Goal: Find specific page/section: Find specific page/section

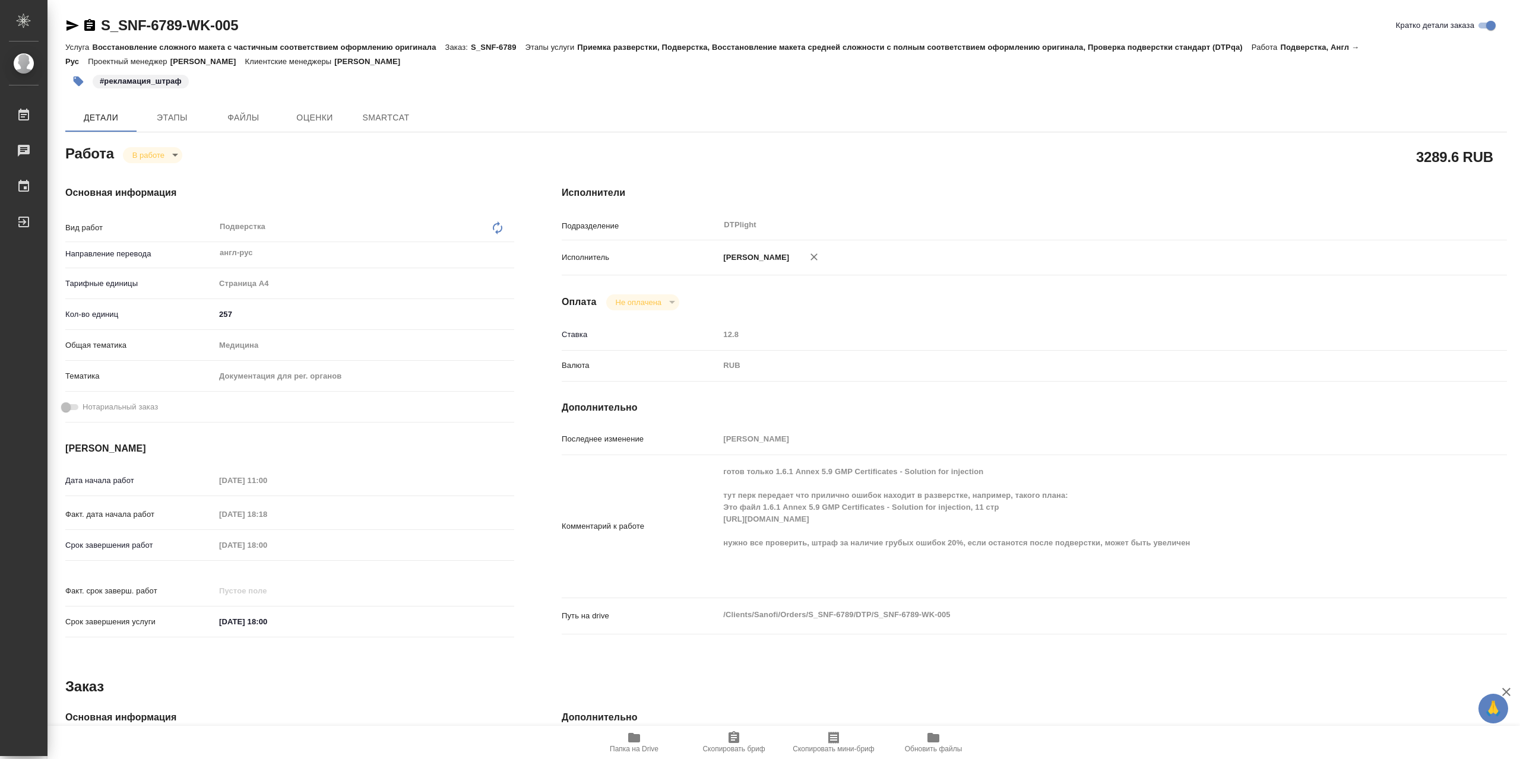
type textarea "x"
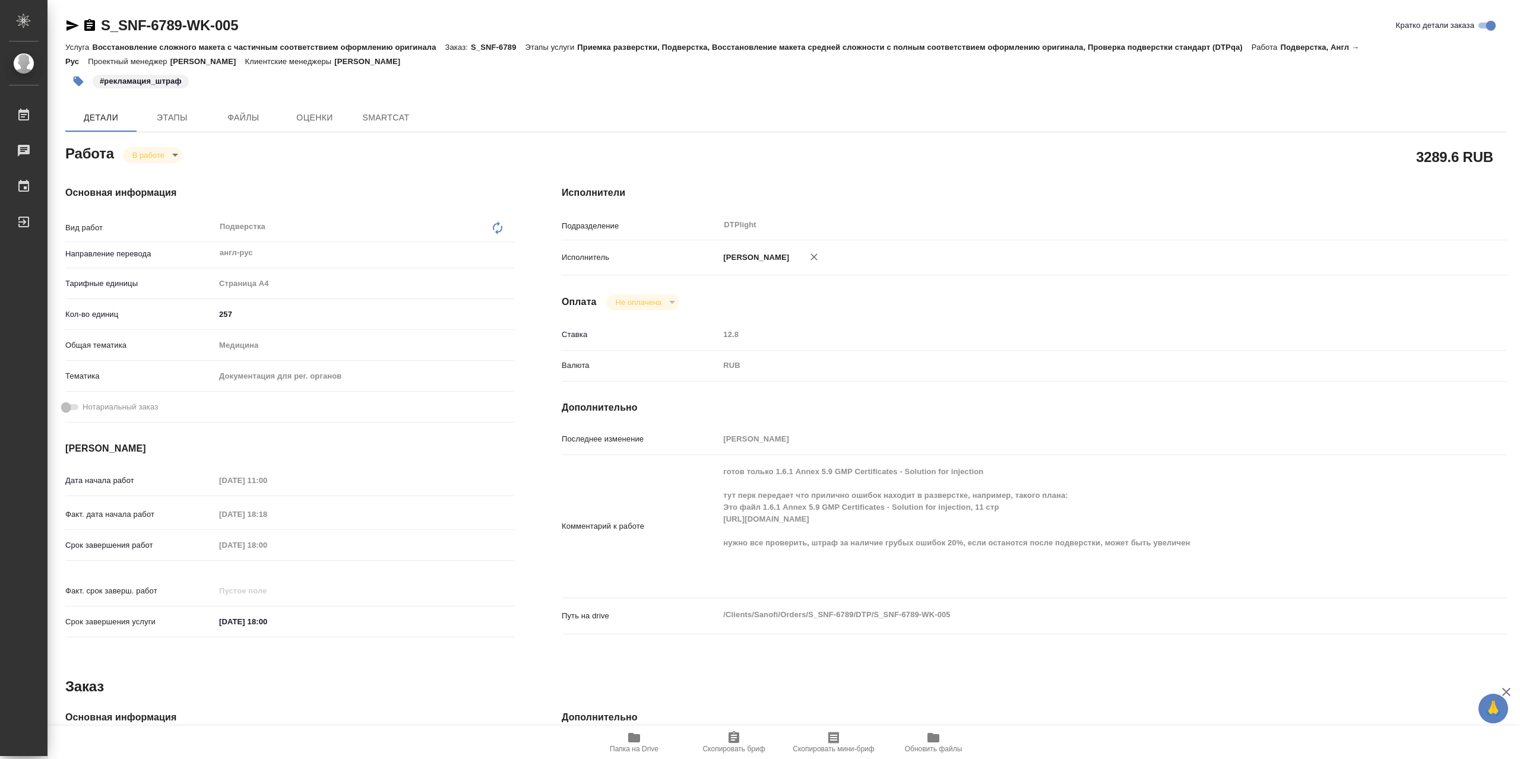
type textarea "x"
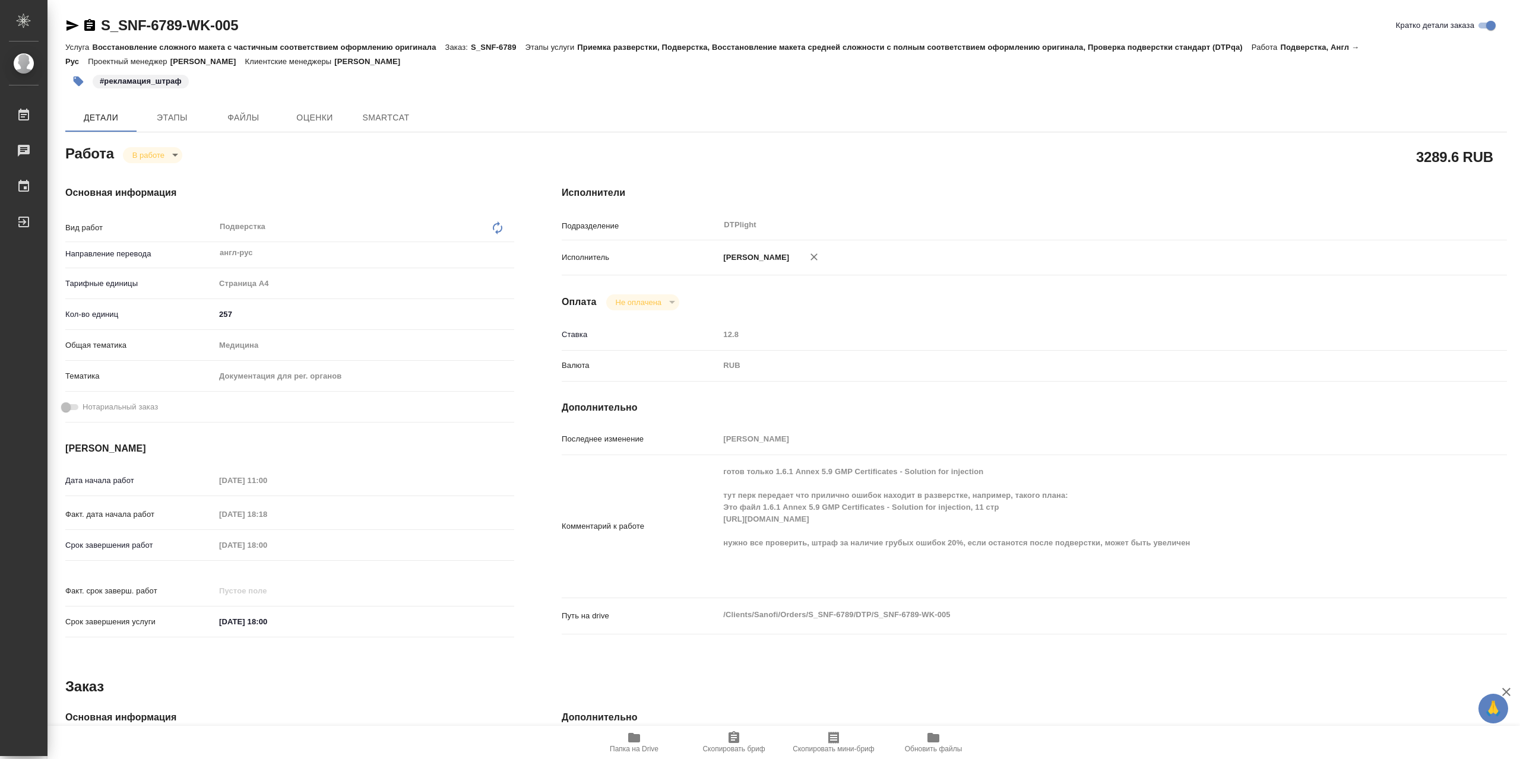
type textarea "x"
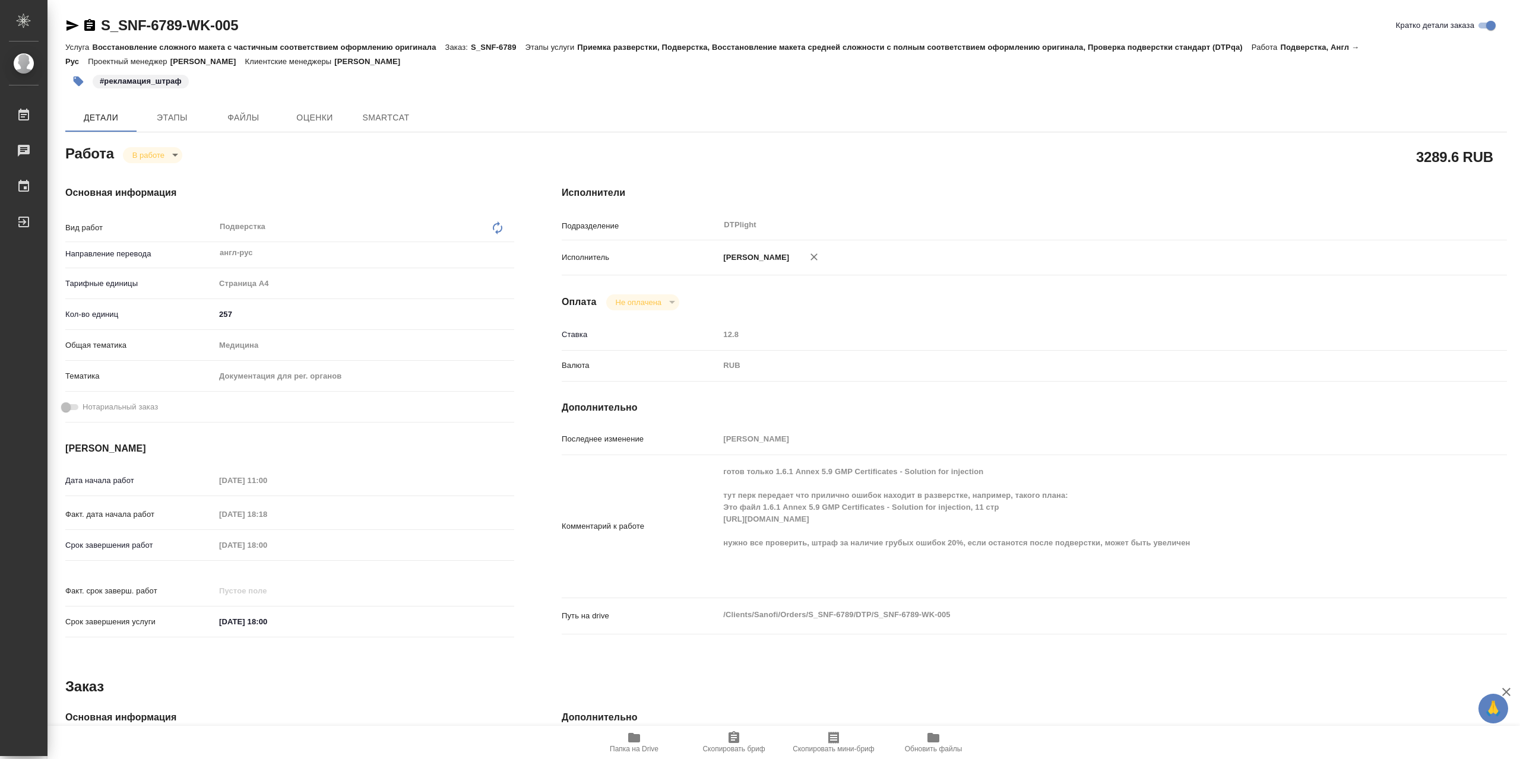
type textarea "x"
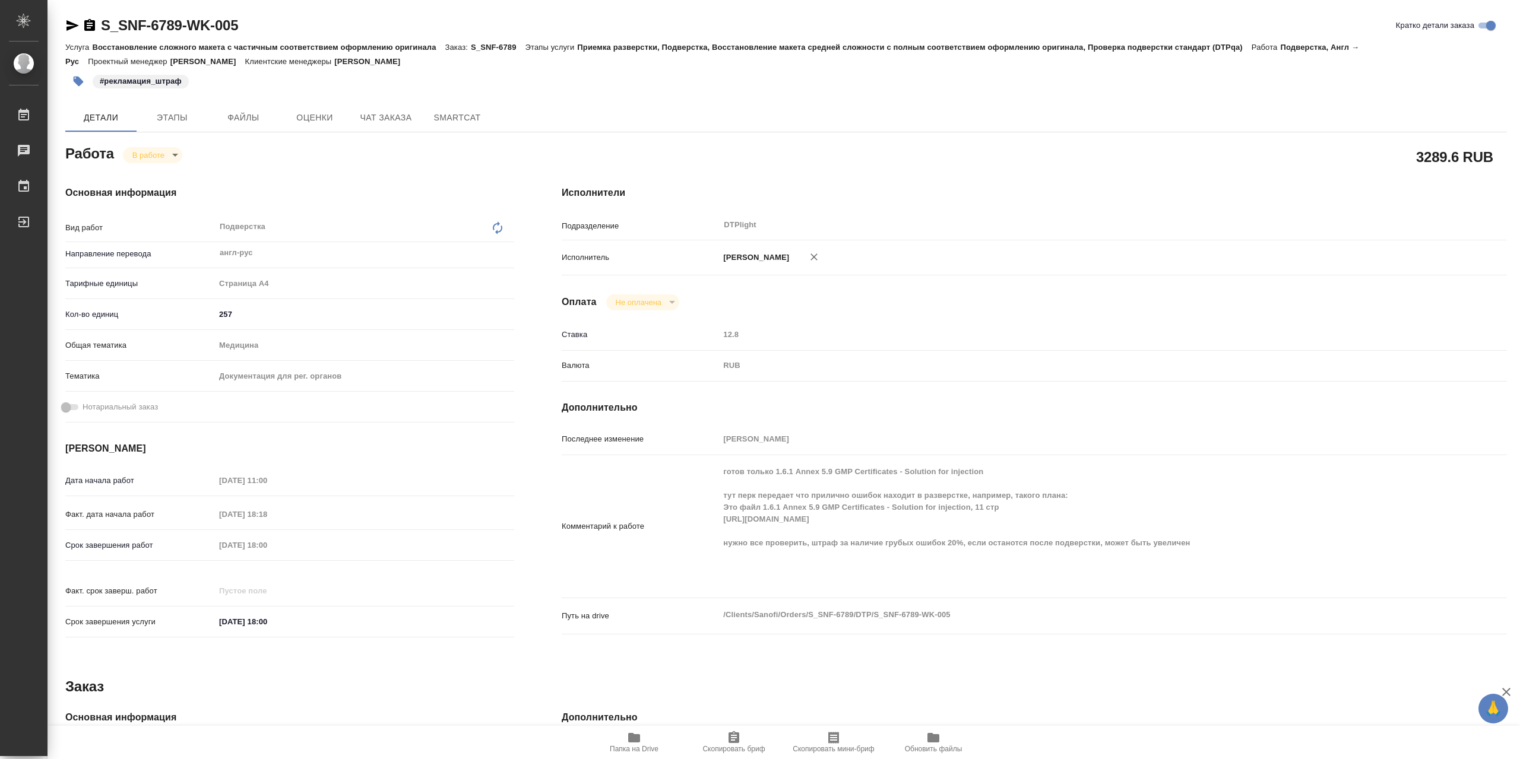
type textarea "x"
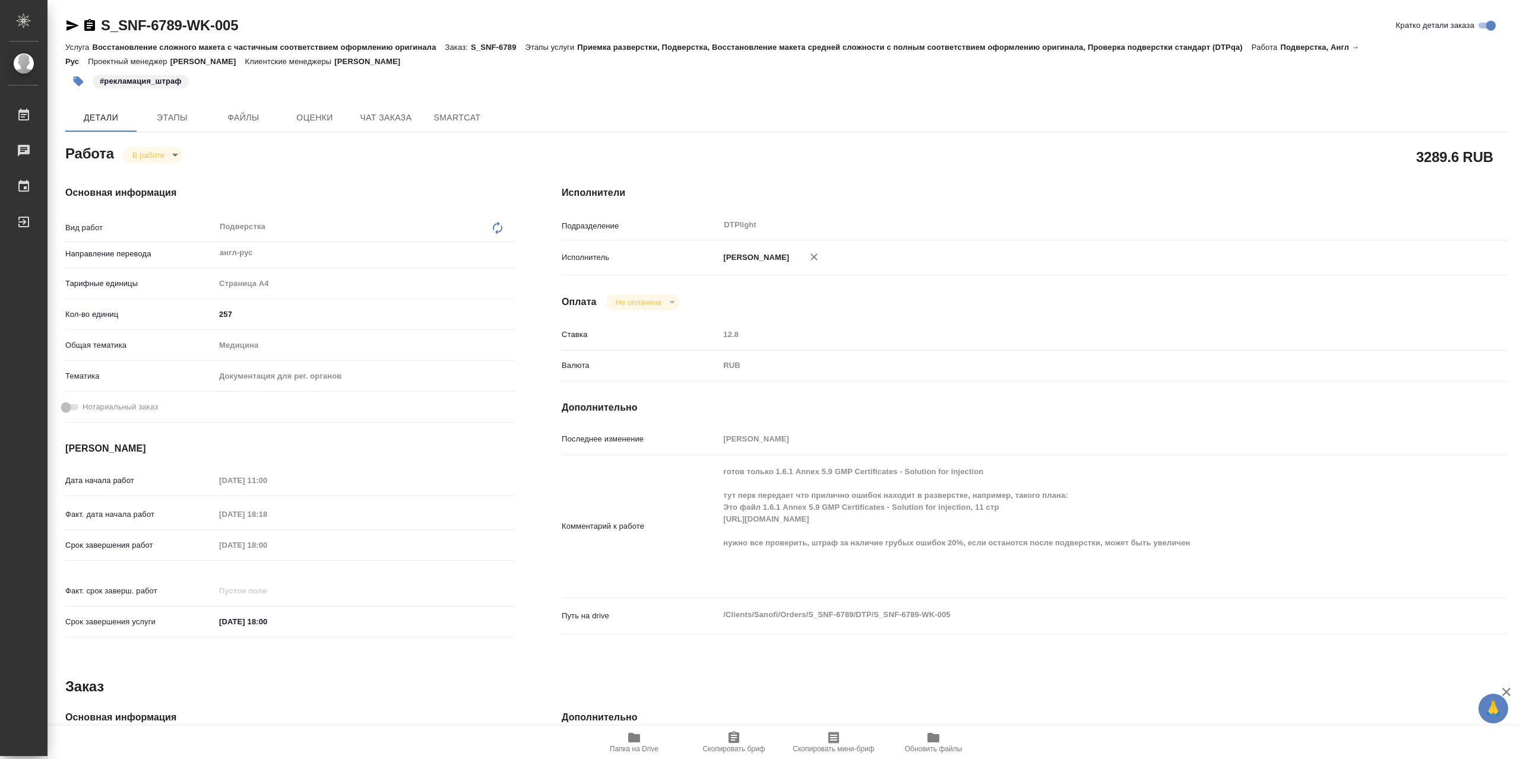
type textarea "x"
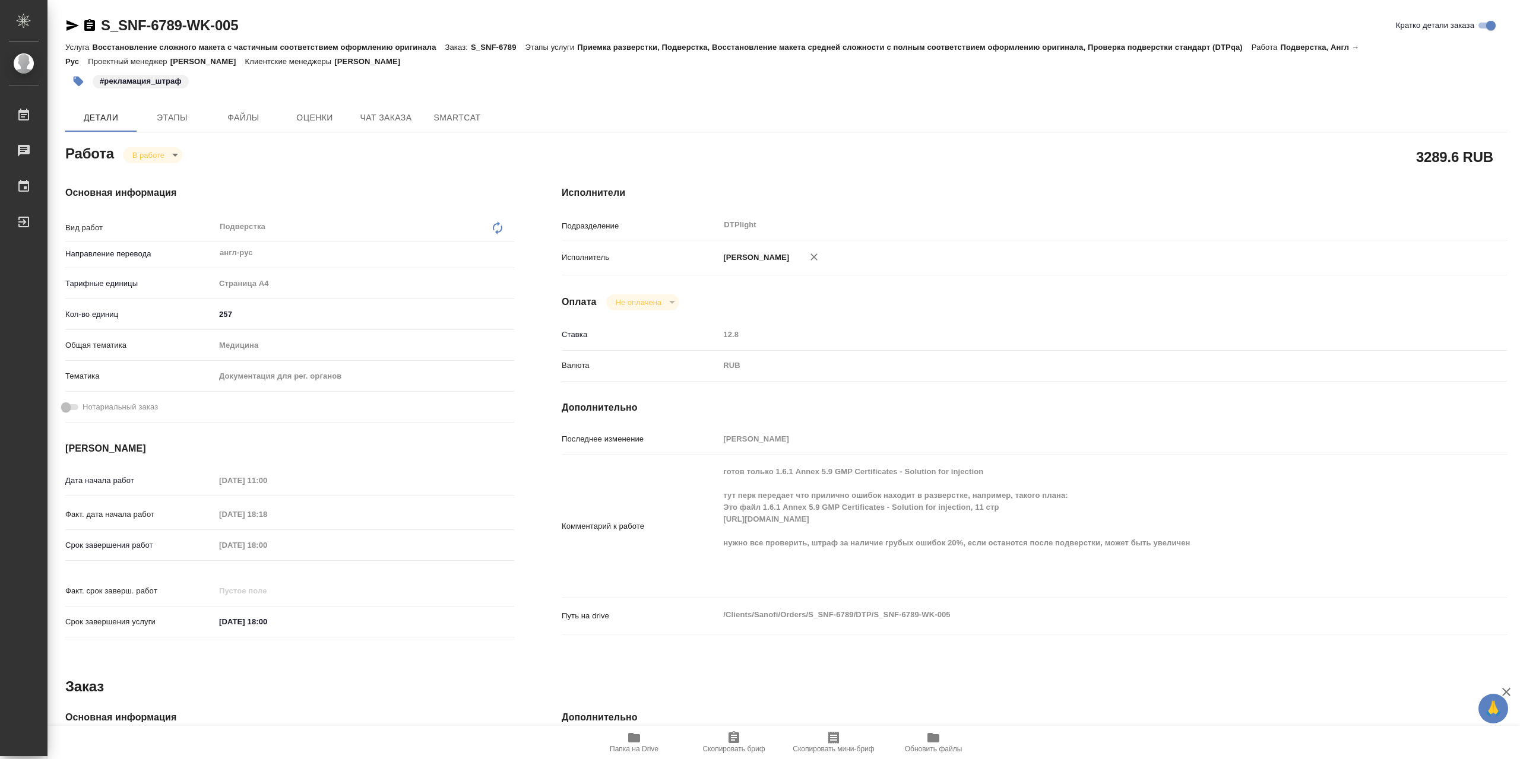
click at [636, 748] on span "Папка на Drive" at bounding box center [634, 749] width 49 height 8
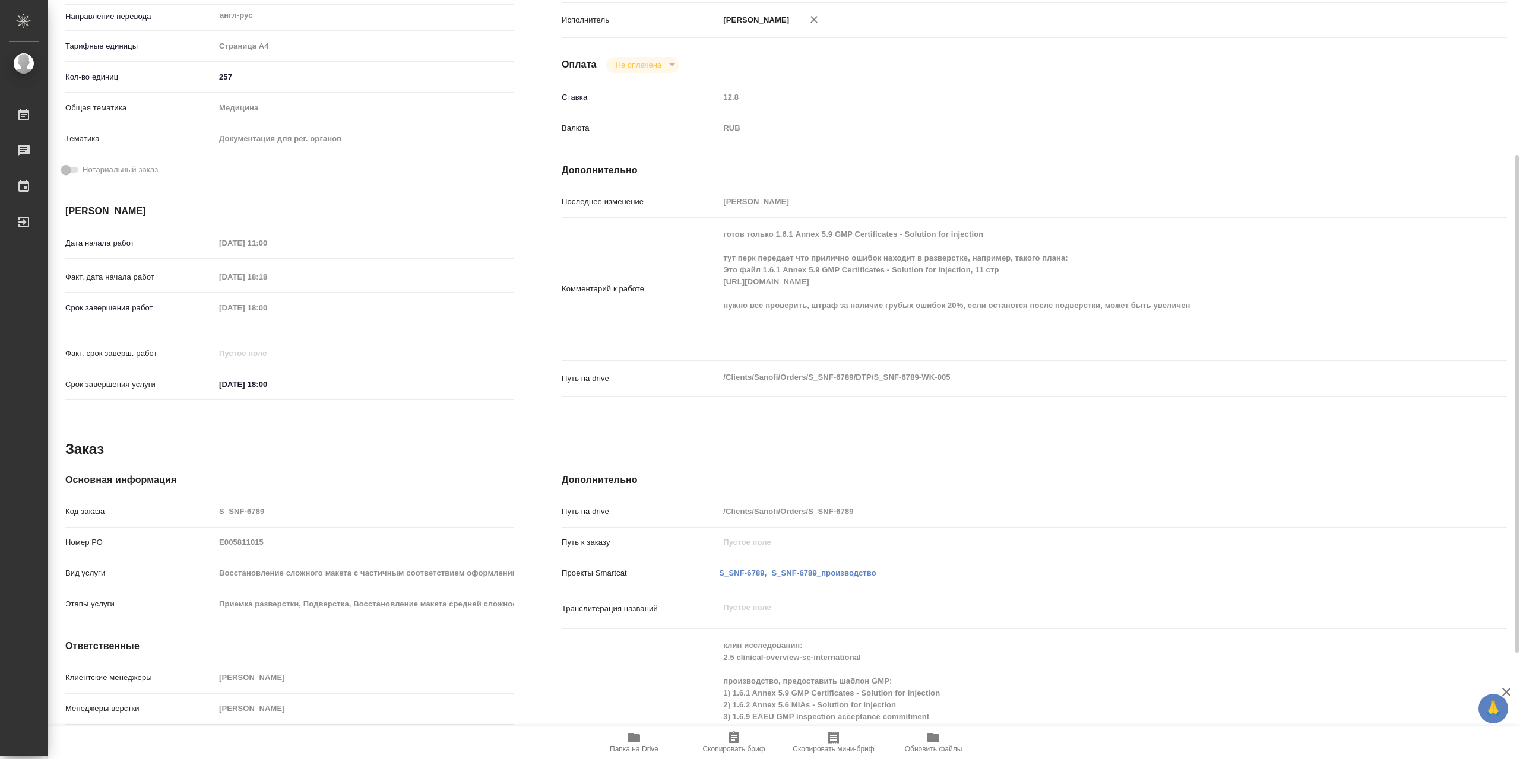
scroll to position [356, 0]
